Goal: Task Accomplishment & Management: Use online tool/utility

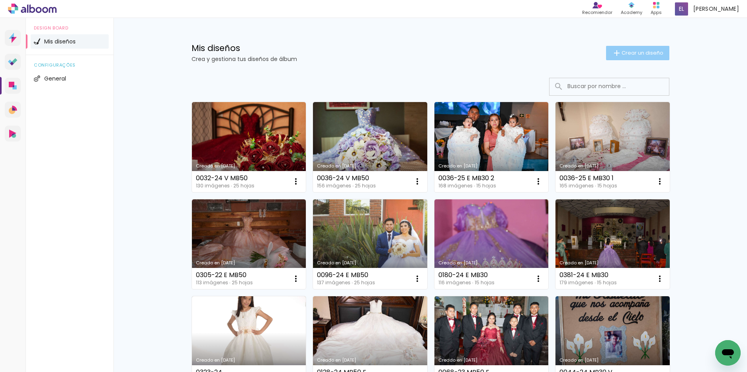
click at [607, 50] on paper-button "Crear un diseño" at bounding box center [637, 53] width 63 height 14
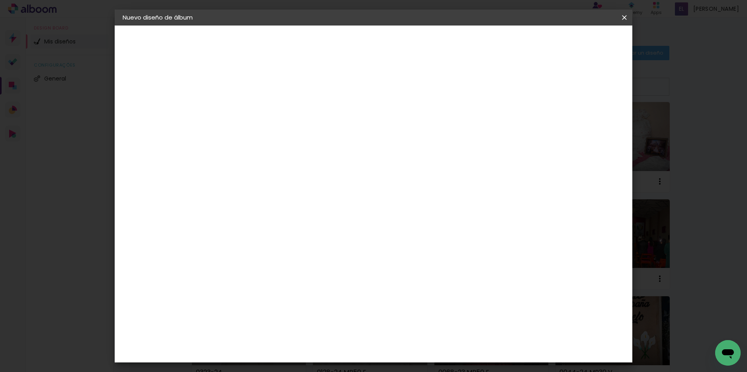
click at [253, 105] on input at bounding box center [253, 107] width 0 height 12
type input "0374-24 E MB50"
type paper-input "0374-24 E MB50"
click at [0, 0] on slot "Avanzar" at bounding box center [0, 0] width 0 height 0
click at [366, 120] on paper-item "Tamaño libre" at bounding box center [332, 121] width 68 height 18
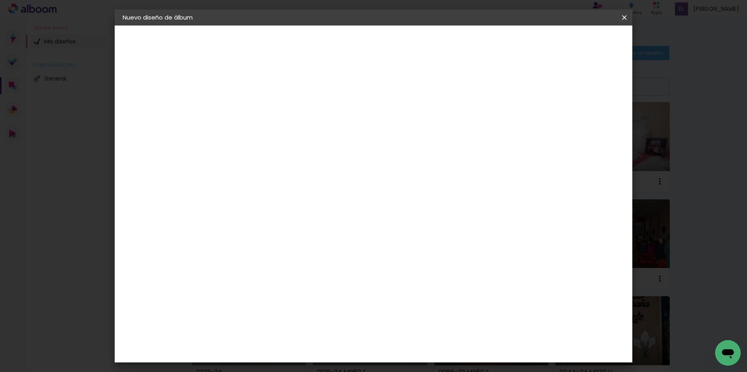
click at [0, 0] on slot "Avanzar" at bounding box center [0, 0] width 0 height 0
type input "3"
type paper-input "3"
click at [259, 91] on input "3" at bounding box center [247, 91] width 27 height 10
type input "4"
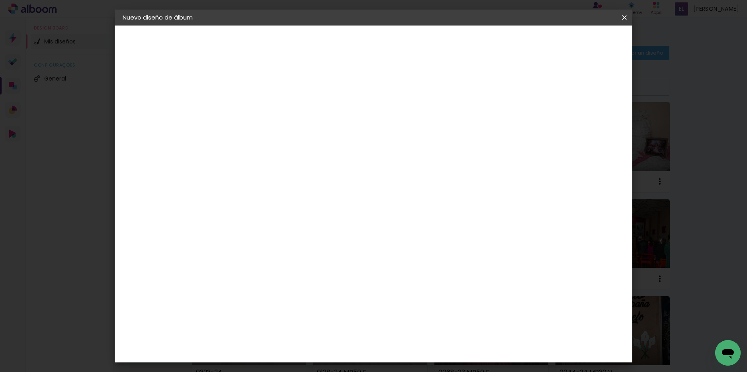
type paper-input "4"
click at [259, 91] on input "4" at bounding box center [247, 91] width 27 height 10
type input "6"
type paper-input "6"
click at [589, 119] on input "6" at bounding box center [584, 120] width 14 height 12
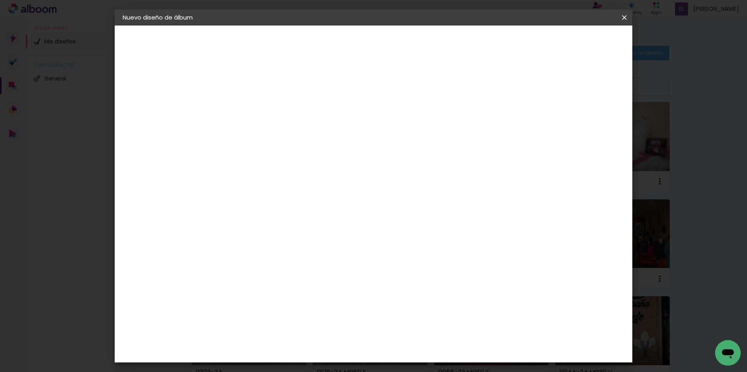
type input "7"
type paper-input "7"
click at [588, 118] on input "7" at bounding box center [582, 120] width 14 height 12
type input "8"
type paper-input "8"
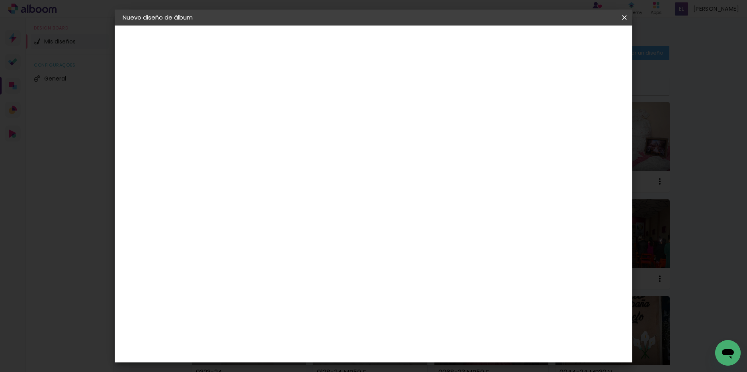
click at [587, 118] on input "8" at bounding box center [582, 120] width 14 height 12
type input "9"
type paper-input "9"
click at [585, 118] on input "9" at bounding box center [580, 120] width 14 height 12
type input "10"
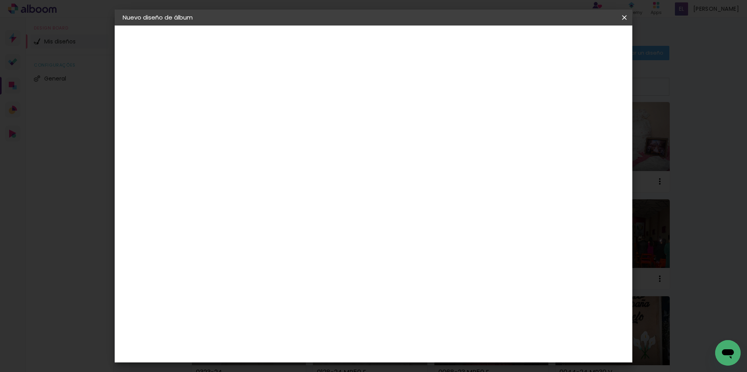
type paper-input "10"
click at [583, 118] on input "10" at bounding box center [579, 120] width 14 height 12
type input "11"
type paper-input "11"
click at [582, 118] on input "11" at bounding box center [578, 120] width 14 height 12
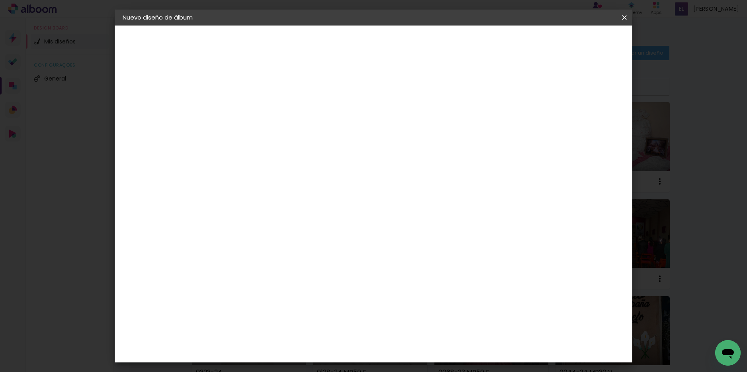
type input "12"
type paper-input "12"
click at [582, 118] on input "12" at bounding box center [577, 120] width 14 height 12
type input "11"
type paper-input "11"
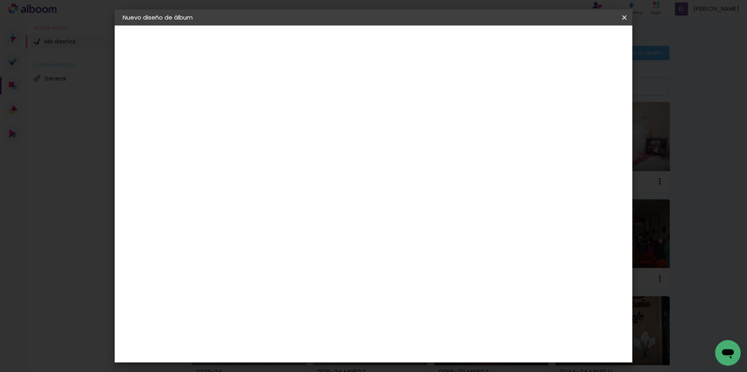
click at [580, 124] on input "11" at bounding box center [576, 120] width 14 height 12
type input "10"
type paper-input "10"
click at [582, 123] on input "10" at bounding box center [577, 120] width 14 height 12
click at [535, 94] on div at bounding box center [531, 91] width 7 height 7
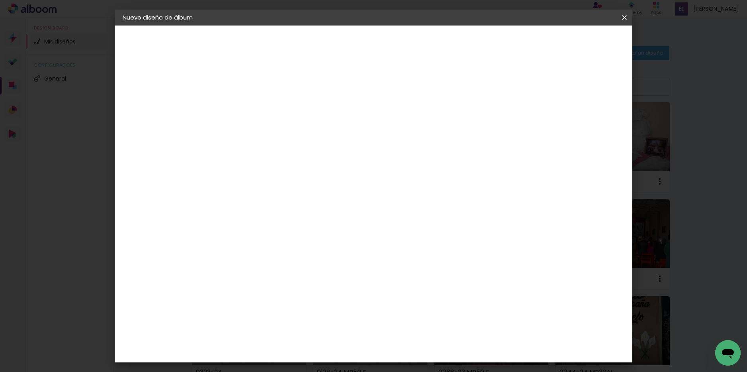
type paper-checkbox "on"
click at [575, 45] on span "Empezar diseño" at bounding box center [553, 42] width 44 height 6
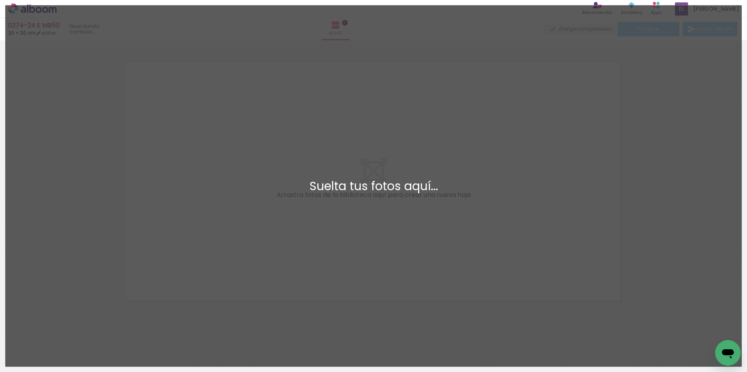
scroll to position [10, 0]
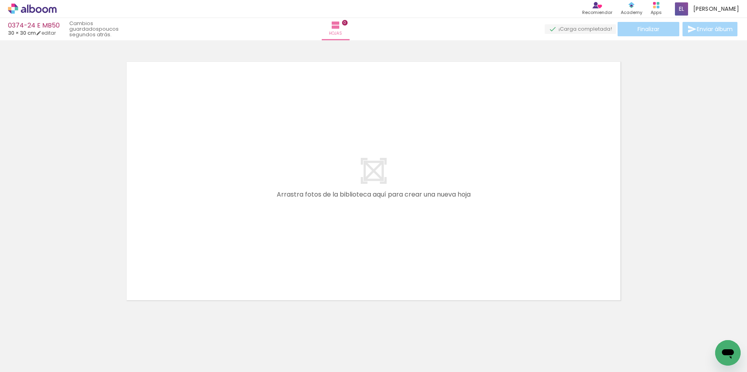
click at [28, 4] on icon at bounding box center [32, 9] width 49 height 10
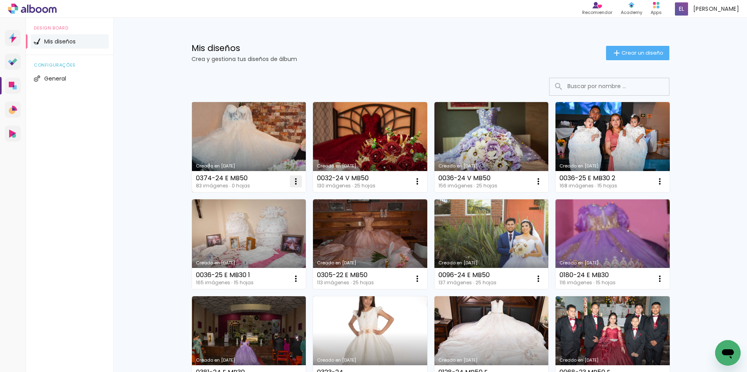
click at [291, 177] on iron-icon at bounding box center [296, 182] width 10 height 10
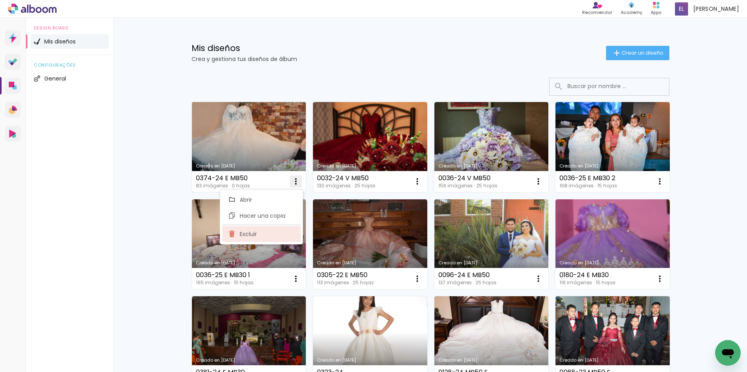
click at [249, 229] on paper-item "Excluir" at bounding box center [261, 234] width 78 height 16
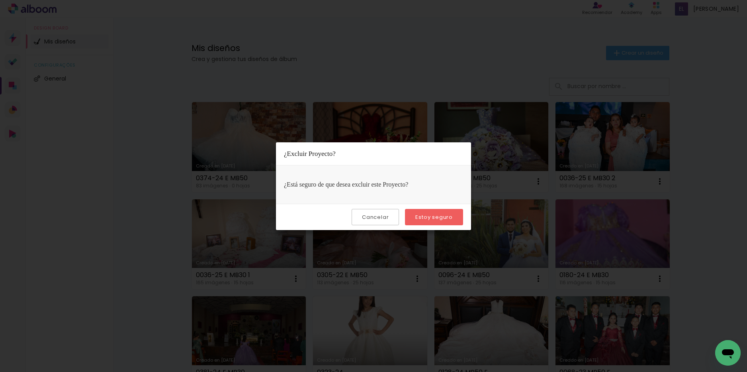
click at [414, 221] on paper-button "Estoy seguro" at bounding box center [434, 217] width 58 height 16
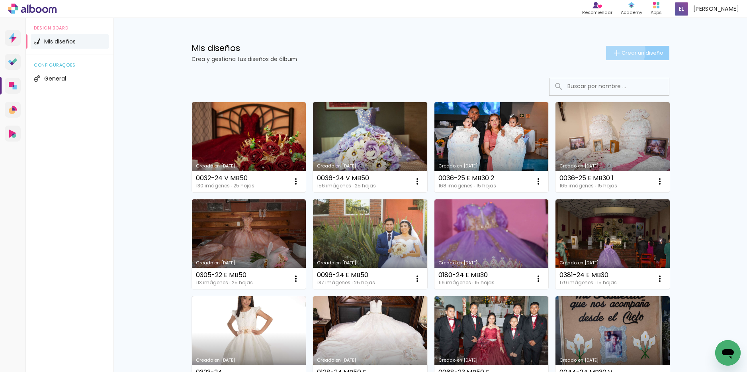
click at [618, 51] on iron-icon at bounding box center [617, 53] width 10 height 10
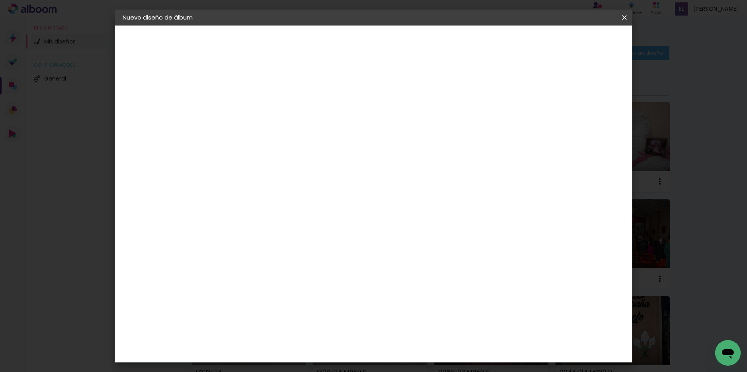
click at [253, 102] on input at bounding box center [253, 107] width 0 height 12
type input "0374-24 E MB50"
type paper-input "0374-24 E MB50"
click at [0, 0] on slot "Avanzar" at bounding box center [0, 0] width 0 height 0
click at [0, 0] on slot "Tamaño libre" at bounding box center [0, 0] width 0 height 0
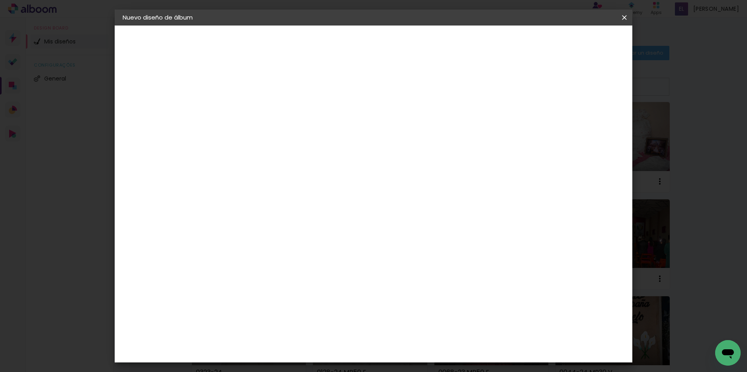
click at [0, 0] on slot "Avanzar" at bounding box center [0, 0] width 0 height 0
type input "3"
type paper-input "3"
click at [258, 88] on input "3" at bounding box center [247, 91] width 27 height 10
type input "4"
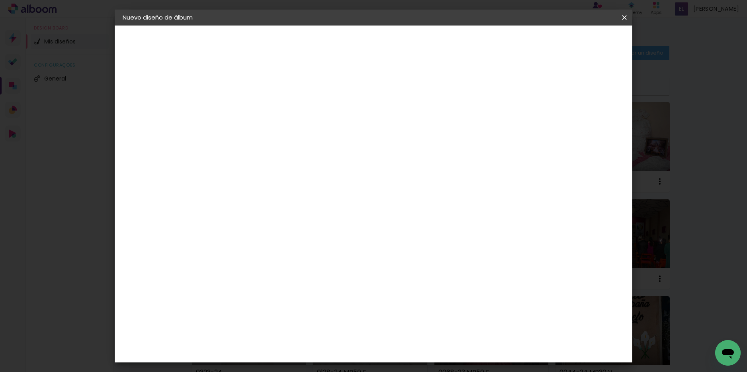
type paper-input "4"
click at [258, 88] on input "4" at bounding box center [247, 91] width 27 height 10
type input "6"
type paper-input "6"
click at [587, 119] on input "6" at bounding box center [584, 120] width 14 height 12
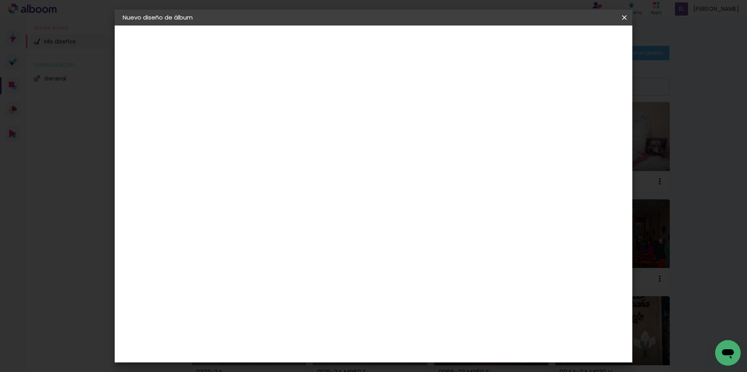
type input "7"
type paper-input "7"
click at [587, 119] on input "7" at bounding box center [582, 120] width 14 height 12
type input "8"
type paper-input "8"
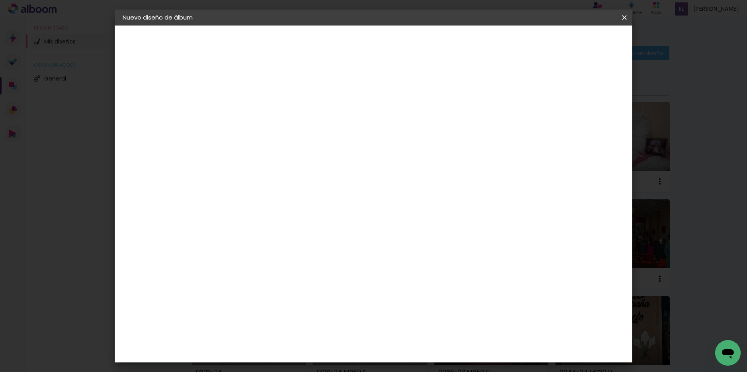
click at [587, 119] on input "8" at bounding box center [582, 120] width 14 height 12
type input "9"
type paper-input "9"
click at [585, 118] on input "9" at bounding box center [580, 120] width 14 height 12
type input "10"
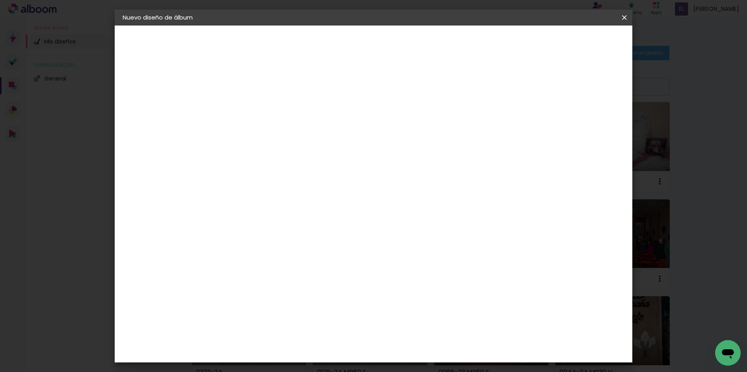
type paper-input "10"
click at [582, 118] on input "10" at bounding box center [578, 120] width 14 height 12
click at [567, 93] on div "Mostrar sangría" at bounding box center [562, 92] width 54 height 10
type paper-checkbox "on"
click at [238, 227] on input "30" at bounding box center [228, 226] width 21 height 12
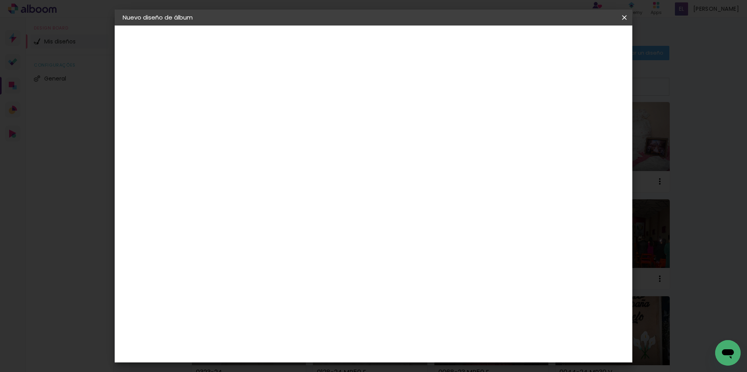
scroll to position [0, 1]
type input "30,48"
type paper-input "30,48"
click at [427, 333] on input "60" at bounding box center [418, 335] width 21 height 12
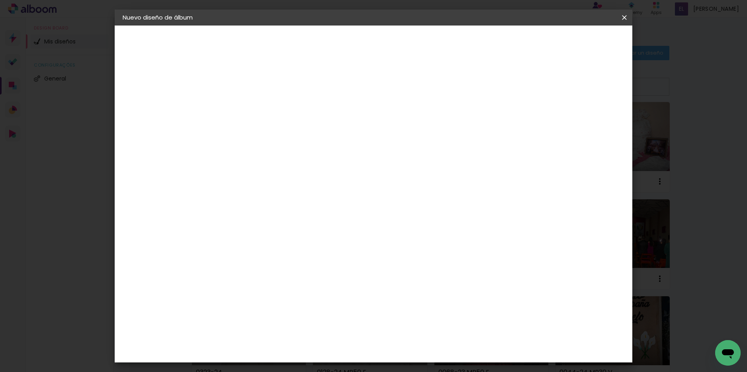
type input "60,96"
type paper-input "60,96"
click at [575, 41] on span "Empezar diseño" at bounding box center [553, 42] width 44 height 6
